Goal: Task Accomplishment & Management: Complete application form

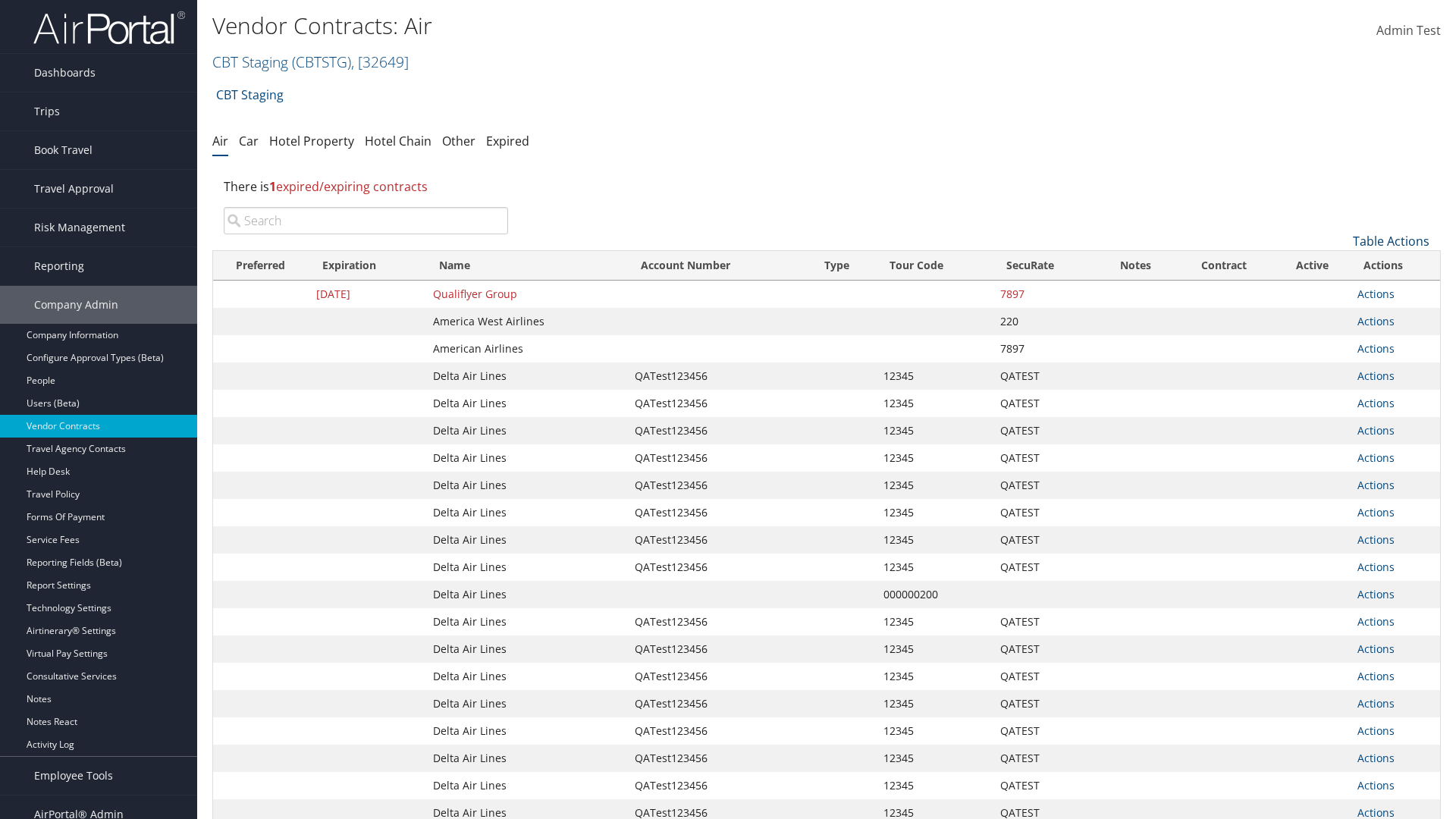
click at [1391, 241] on link "Table Actions" at bounding box center [1391, 241] width 77 height 17
click at [1339, 264] on link "Create New Contract" at bounding box center [1340, 264] width 200 height 26
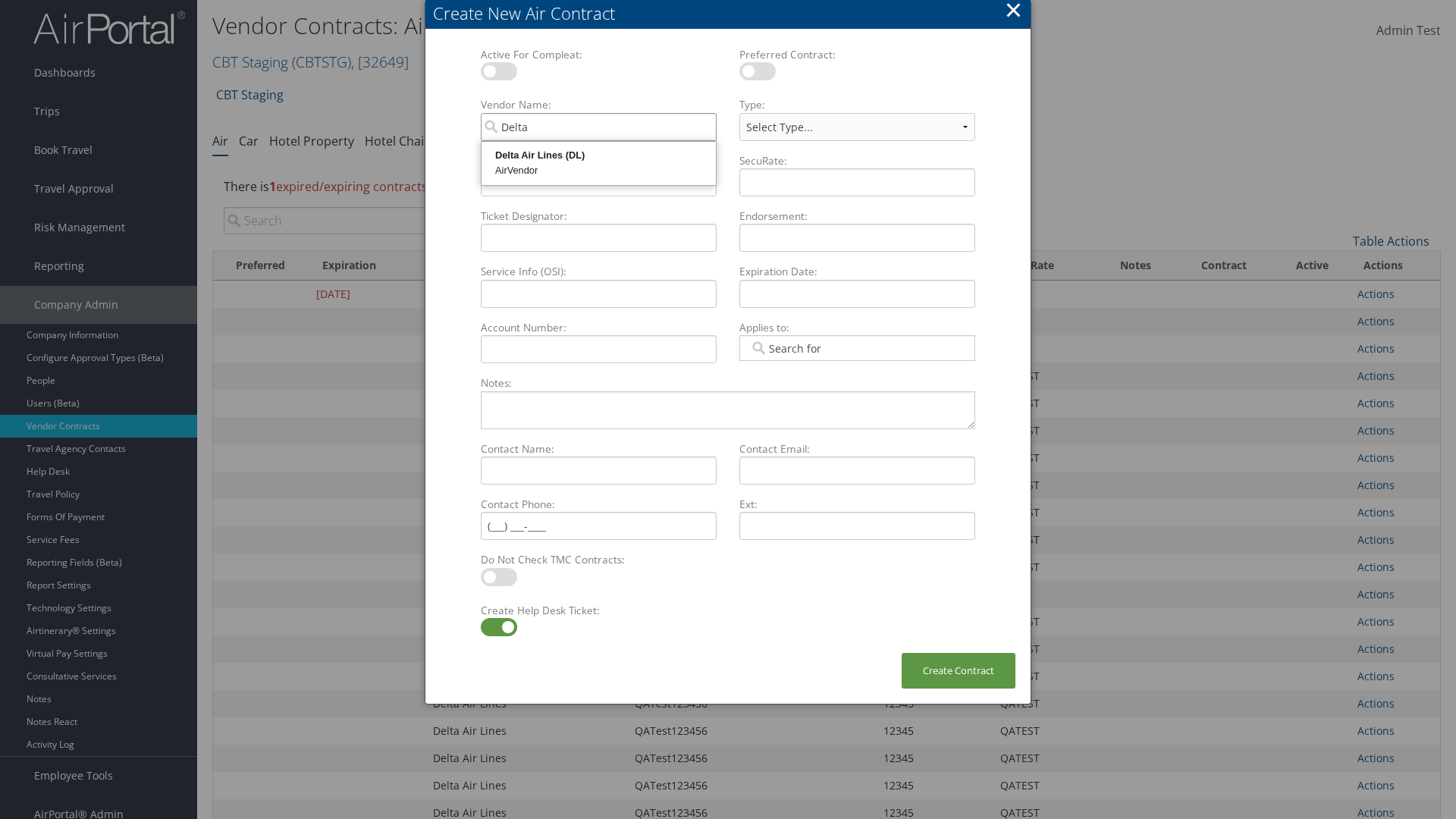
type input "Delta Air Lines"
select select "[object Object]"
type input "Delta Air Lines"
type input "QATest123456"
type input "12345"
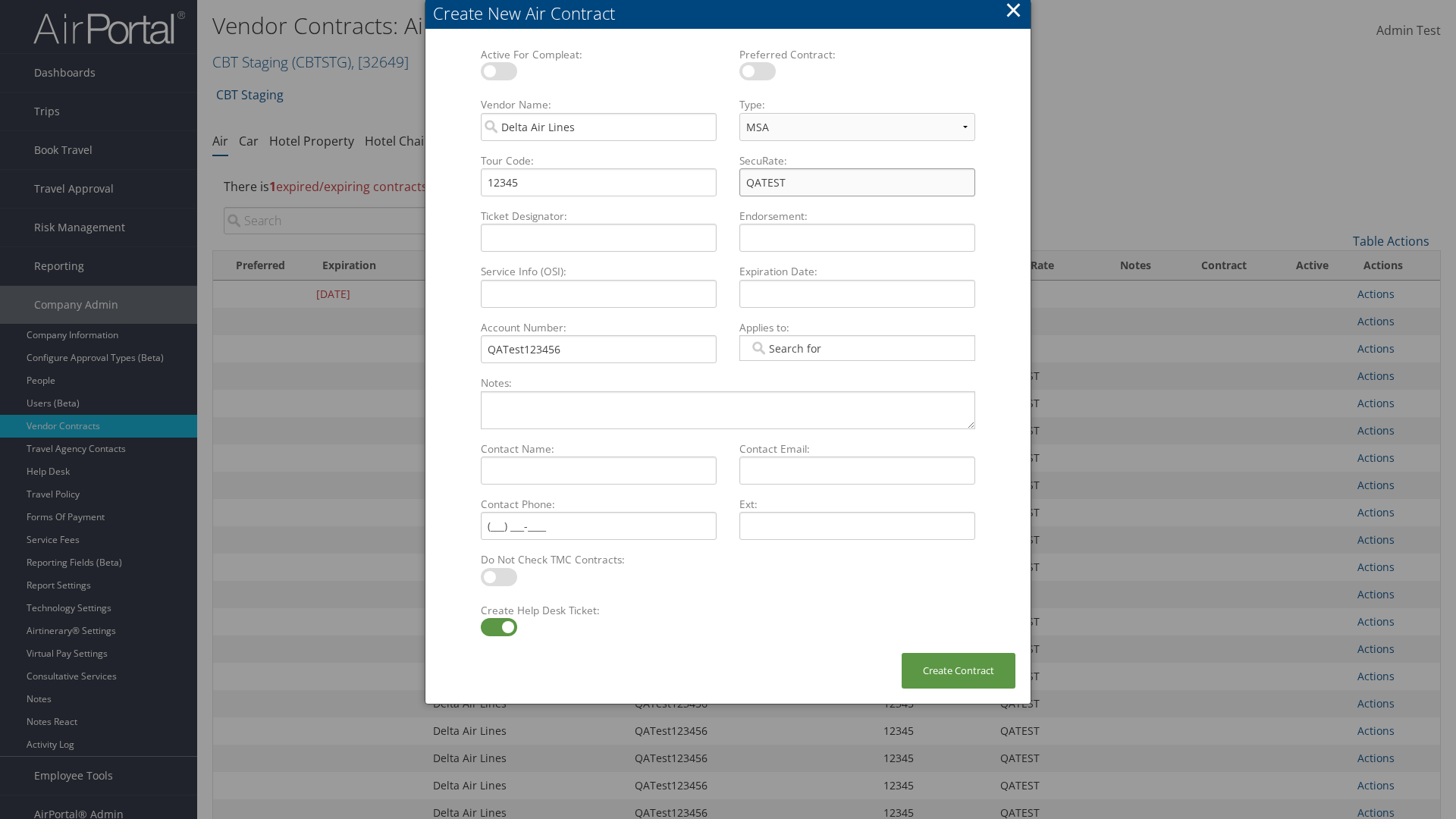
type input "QATEST"
click at [498, 627] on label at bounding box center [499, 627] width 37 height 18
click at [498, 627] on input "checkbox" at bounding box center [493, 630] width 10 height 10
checkbox input "false"
type textarea "QA Testing"
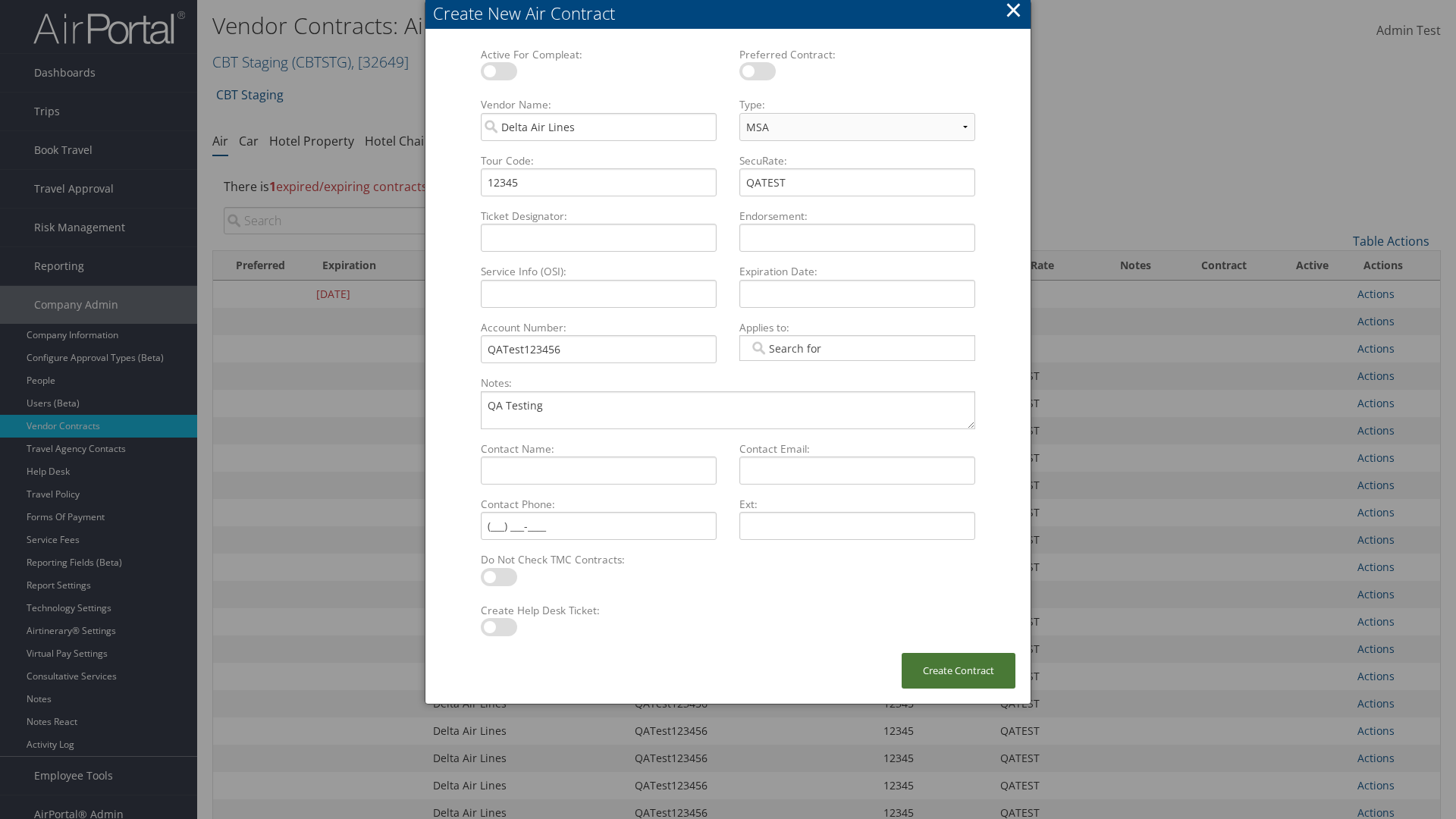
click at [958, 671] on button "Create Contract" at bounding box center [958, 671] width 113 height 36
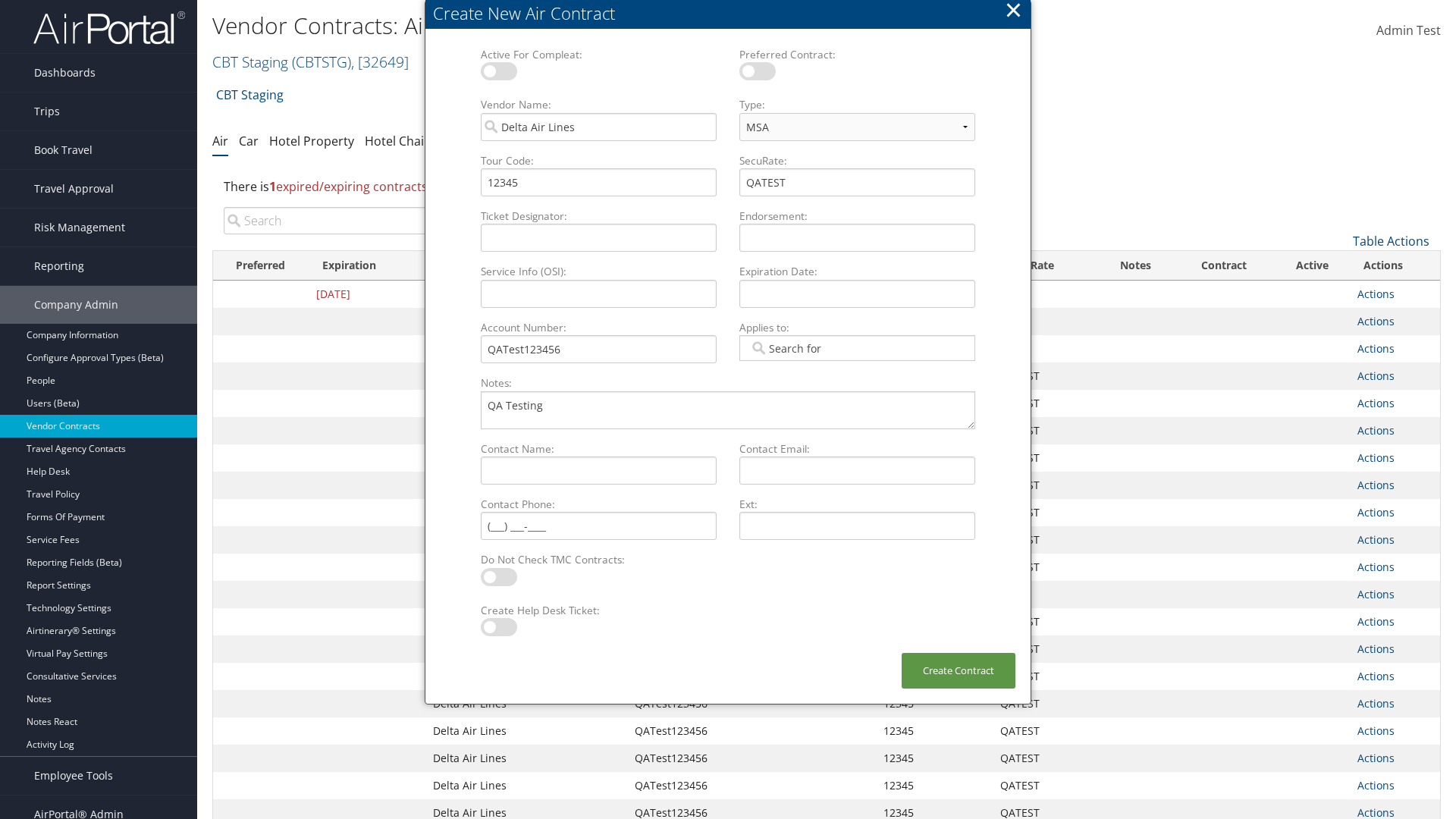
click at [366, 220] on input "search" at bounding box center [366, 220] width 284 height 27
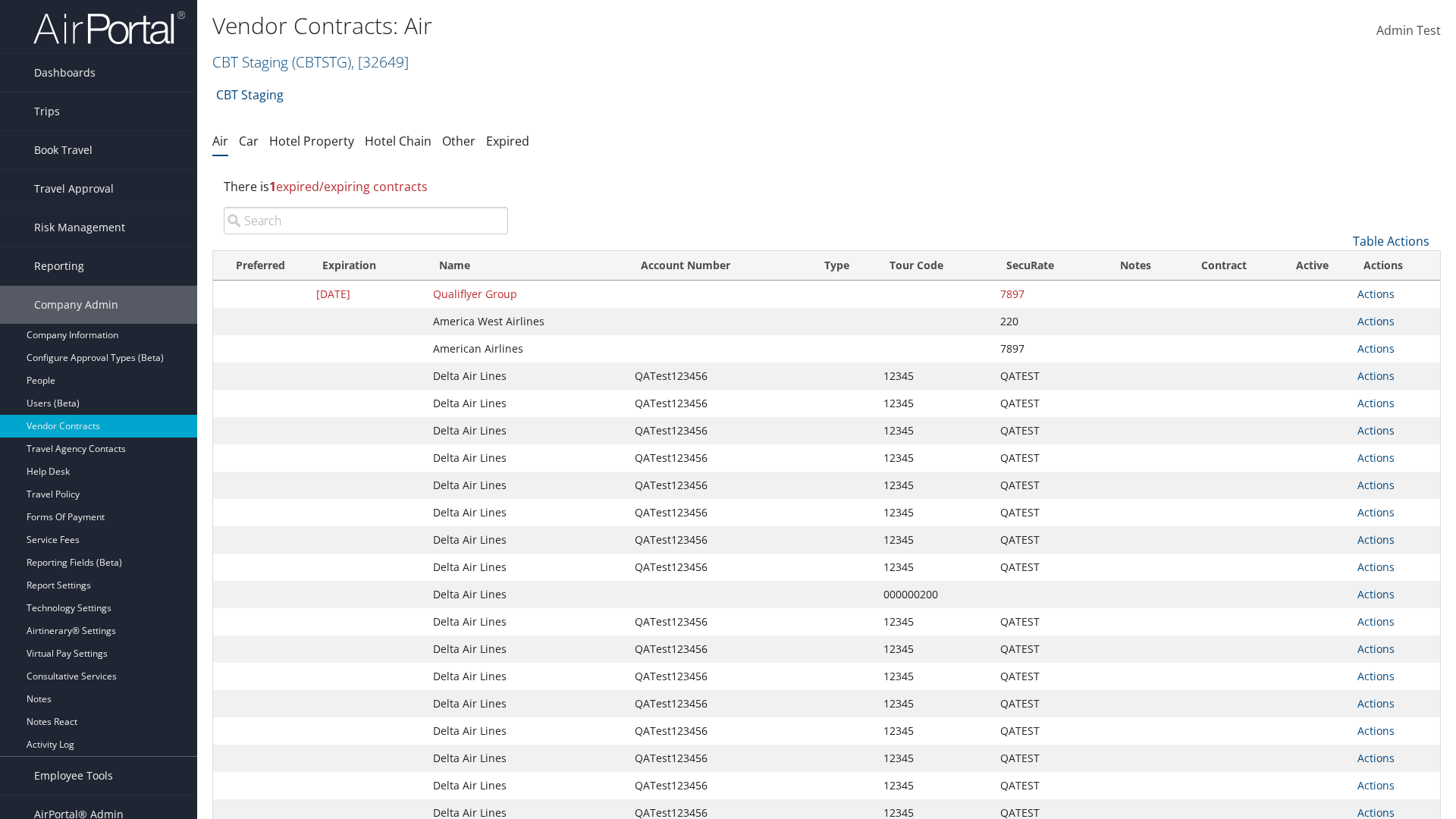
type input "QATest123456"
